Goal: Find specific page/section: Find specific page/section

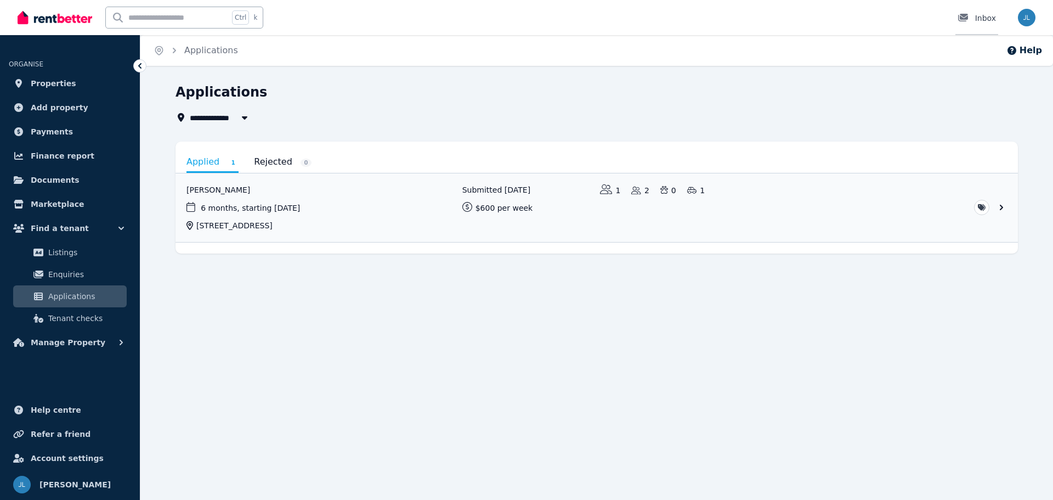
click at [983, 19] on div "Inbox" at bounding box center [977, 18] width 38 height 11
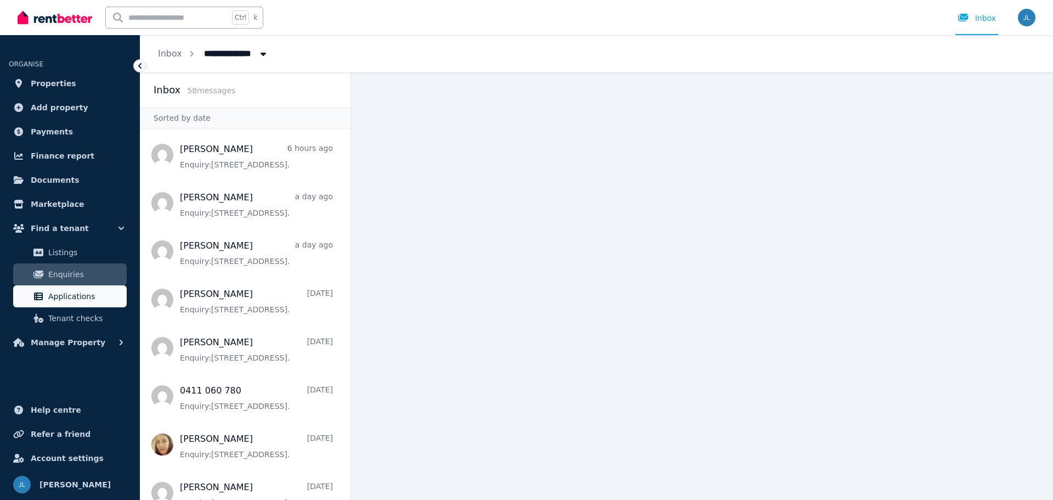
drag, startPoint x: 73, startPoint y: 294, endPoint x: 104, endPoint y: 299, distance: 31.8
click at [73, 294] on span "Applications" at bounding box center [85, 296] width 74 height 13
